Goal: Task Accomplishment & Management: Manage account settings

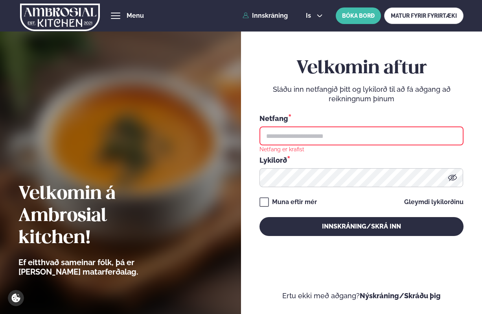
type input "**********"
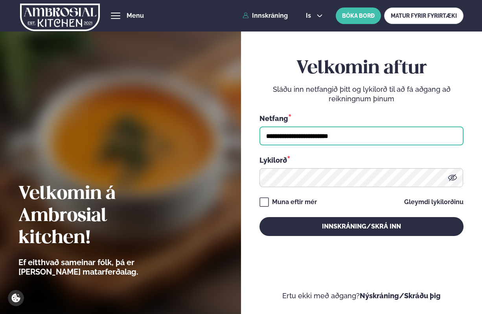
click at [260, 217] on button "Innskráning/Skrá inn" at bounding box center [362, 226] width 204 height 19
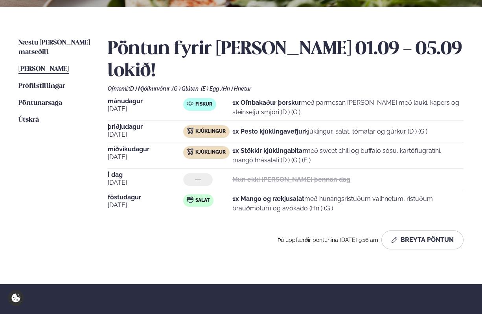
scroll to position [228, 0]
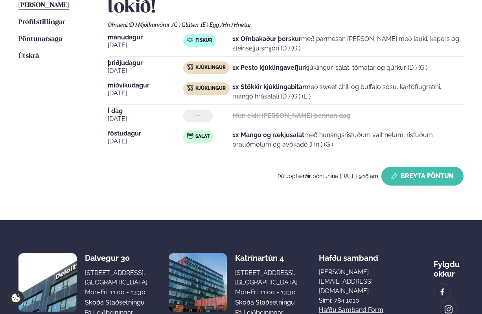
click at [406, 178] on button "Breyta Pöntun" at bounding box center [423, 175] width 82 height 19
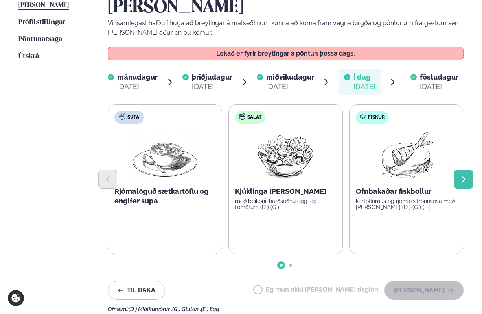
click at [461, 170] on button "Next slide" at bounding box center [463, 179] width 19 height 19
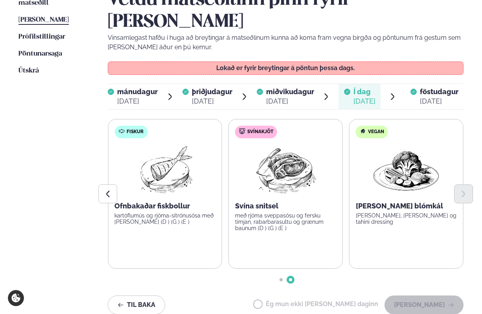
scroll to position [205, 0]
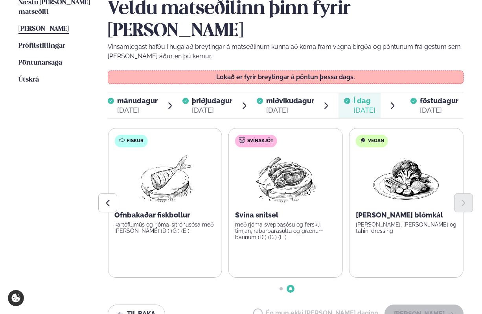
click at [427, 96] on span "föstudagur" at bounding box center [439, 100] width 39 height 8
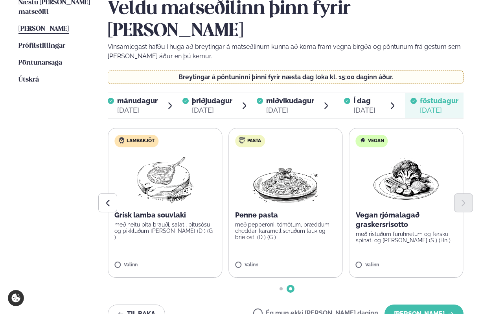
click at [286, 310] on label "Ég mun ekki [PERSON_NAME] daginn" at bounding box center [315, 314] width 125 height 8
click at [417, 304] on button "[PERSON_NAME]" at bounding box center [424, 313] width 79 height 19
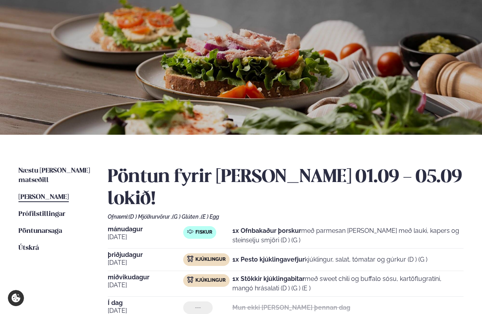
scroll to position [42, 0]
